Goal: Navigation & Orientation: Understand site structure

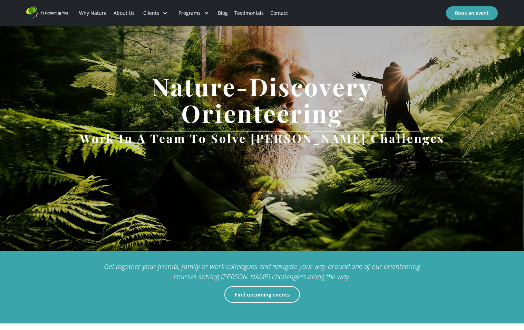
scroll to position [47, 0]
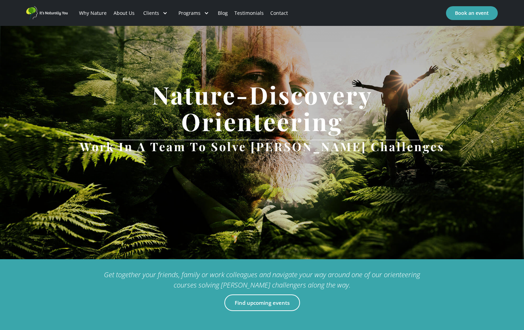
click at [93, 10] on link "Why Nature" at bounding box center [93, 12] width 34 height 23
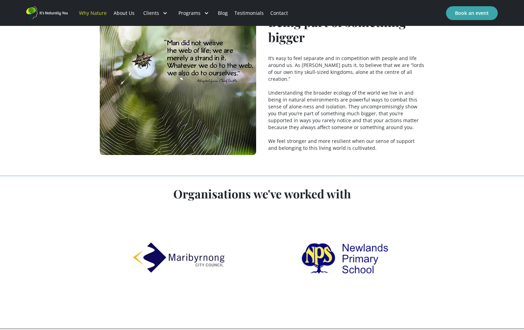
scroll to position [1621, 0]
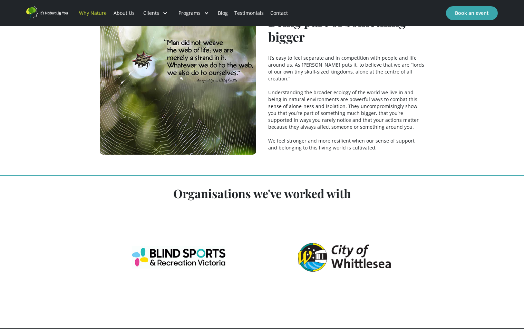
click at [126, 12] on link "About Us" at bounding box center [124, 12] width 28 height 23
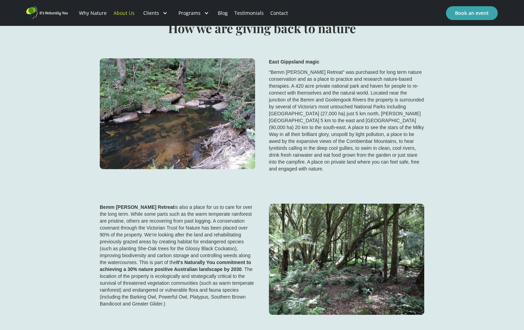
scroll to position [1490, 0]
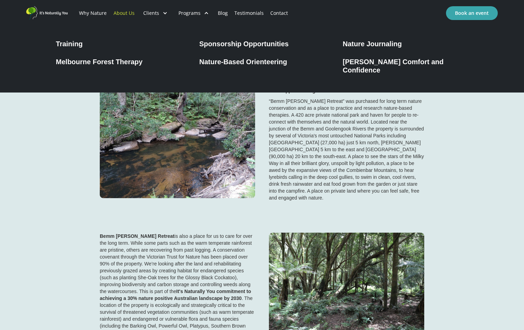
click at [71, 43] on div "Training" at bounding box center [69, 44] width 27 height 8
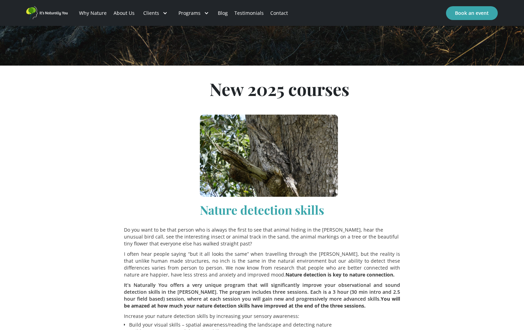
scroll to position [218, 0]
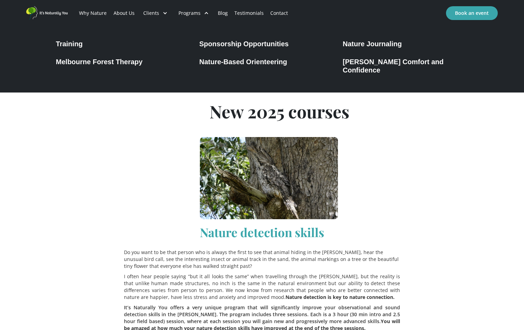
click at [252, 60] on div "Nature-Based Orienteering" at bounding box center [243, 62] width 88 height 8
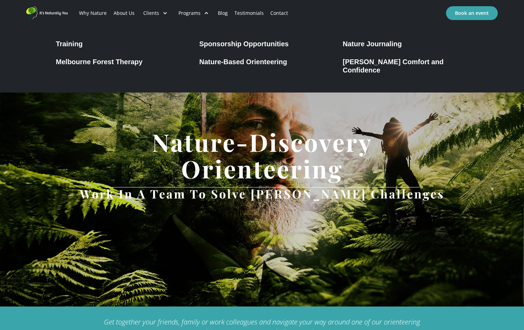
click at [390, 63] on div "[PERSON_NAME] Comfort and Confidence" at bounding box center [405, 66] width 125 height 17
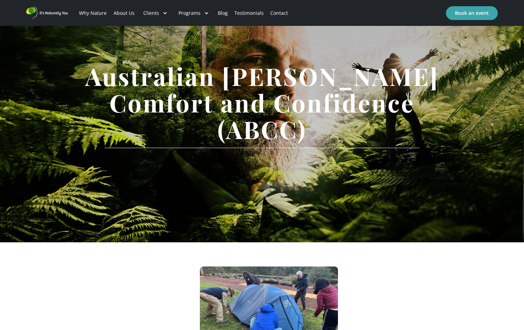
scroll to position [52, 0]
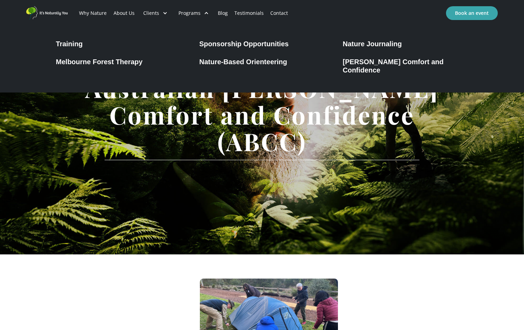
click at [112, 63] on div "Melbourne Forest Therapy" at bounding box center [99, 62] width 87 height 8
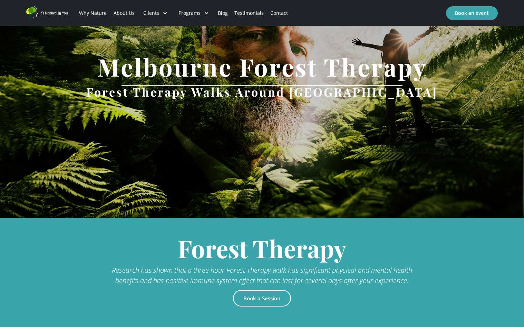
scroll to position [78, 0]
